Goal: Task Accomplishment & Management: Use online tool/utility

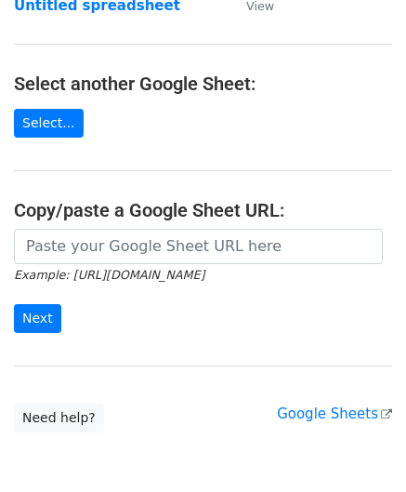
scroll to position [186, 0]
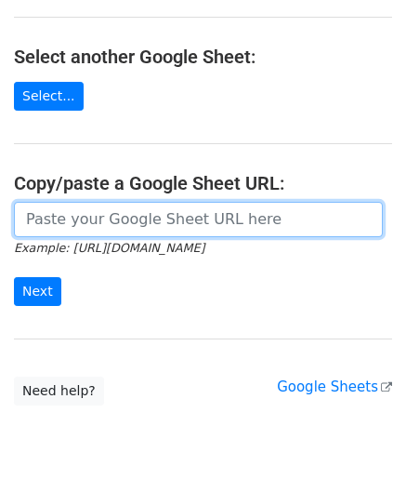
click at [87, 211] on input "url" at bounding box center [198, 219] width 369 height 35
paste input "[URL][DOMAIN_NAME]"
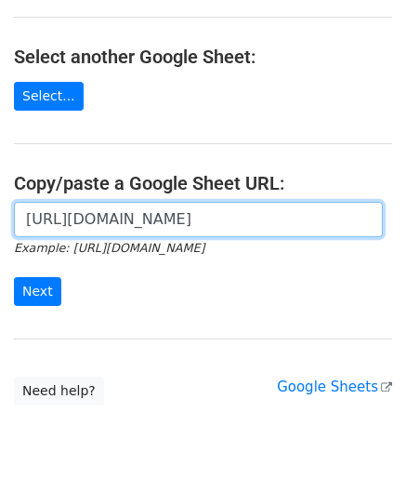
scroll to position [0, 387]
type input "[URL][DOMAIN_NAME]"
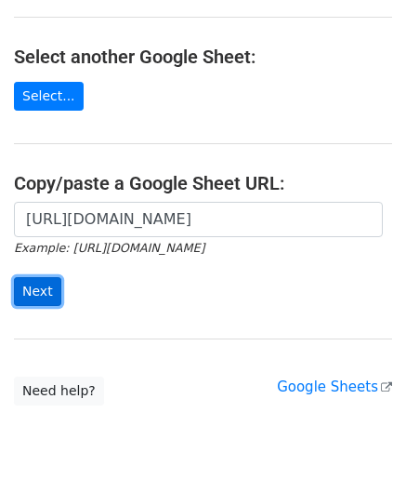
click at [28, 286] on input "Next" at bounding box center [37, 291] width 47 height 29
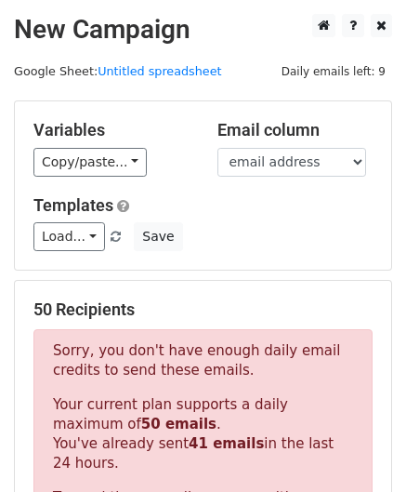
scroll to position [628, 0]
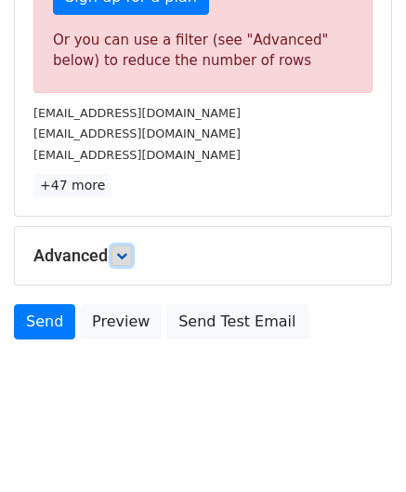
click at [131, 249] on link at bounding box center [122, 256] width 20 height 20
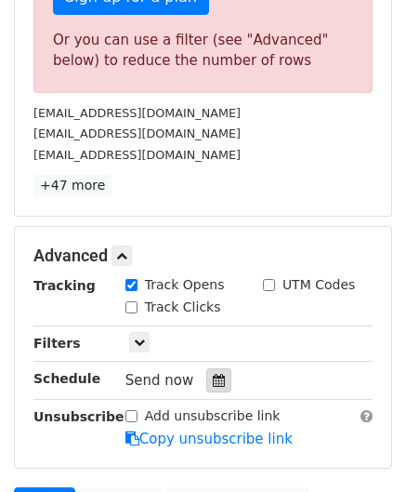
click at [206, 368] on div at bounding box center [218, 380] width 25 height 24
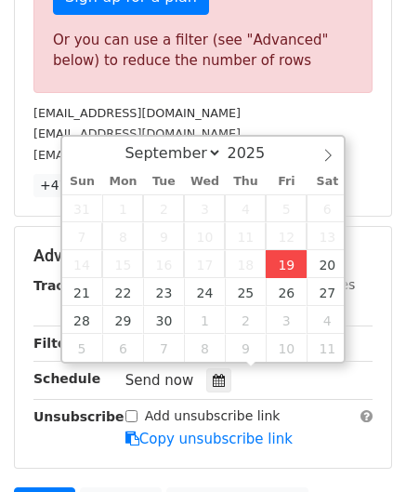
type input "2025-09-19 12:00"
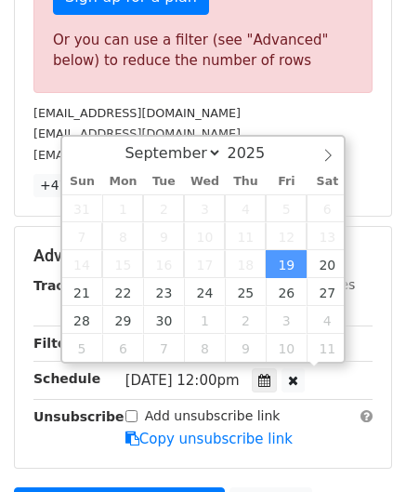
scroll to position [0, 0]
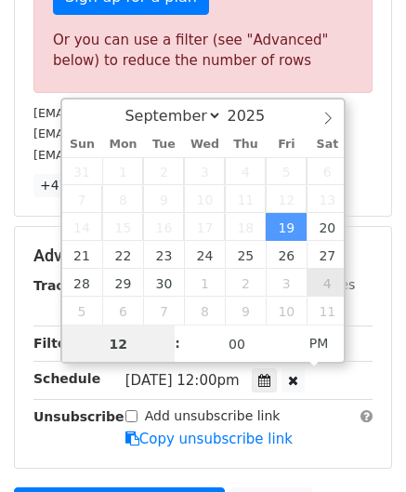
paste input "9"
type input "19"
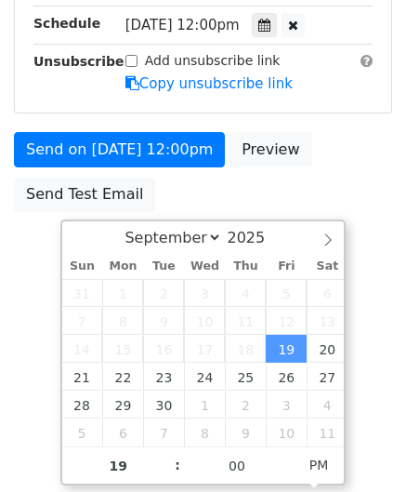
type input "2025-09-19 19:00"
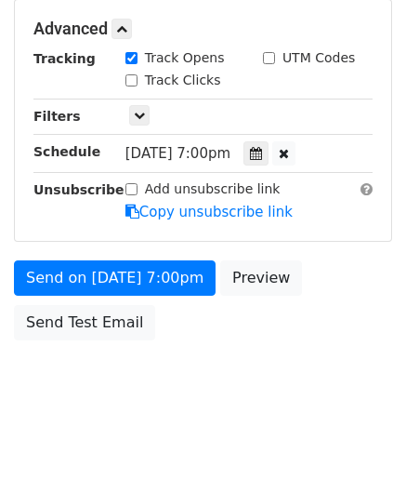
scroll to position [853, 0]
